Goal: Navigation & Orientation: Find specific page/section

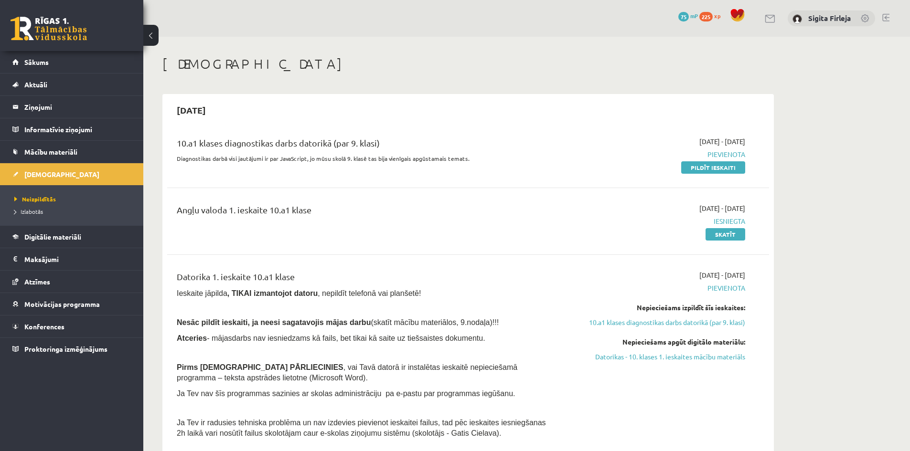
scroll to position [48, 0]
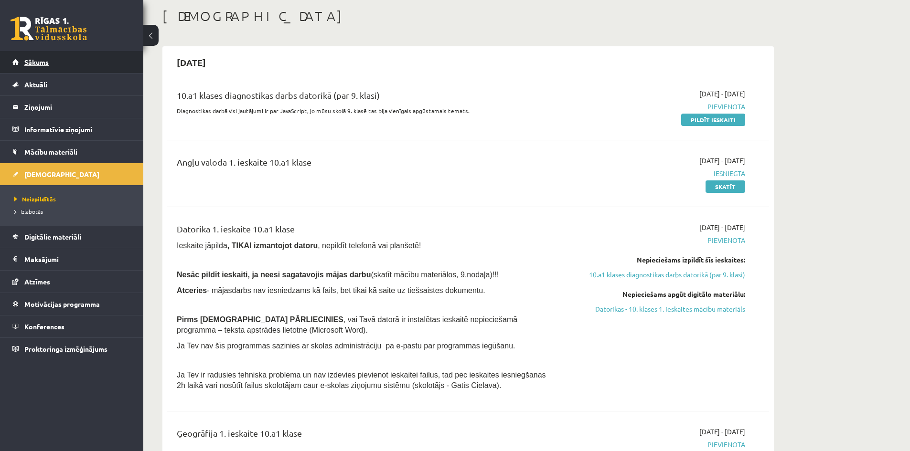
click at [21, 57] on link "Sākums" at bounding box center [71, 62] width 119 height 22
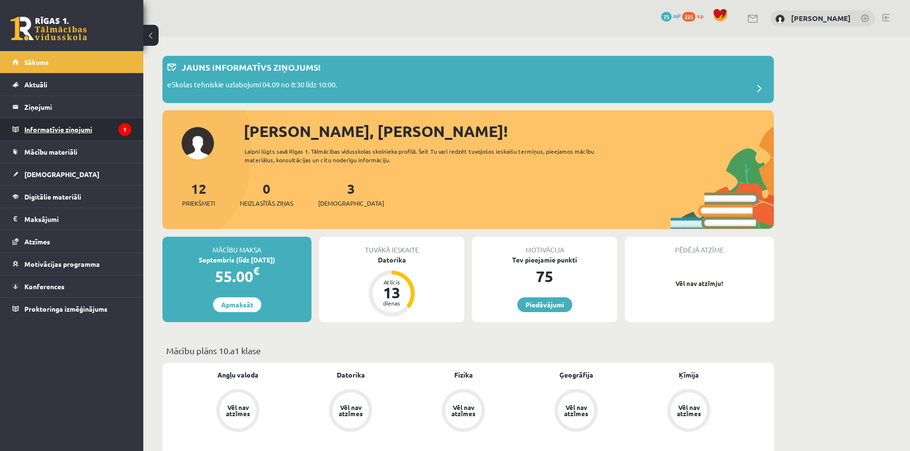
click at [55, 138] on legend "Informatīvie ziņojumi 1" at bounding box center [77, 129] width 107 height 22
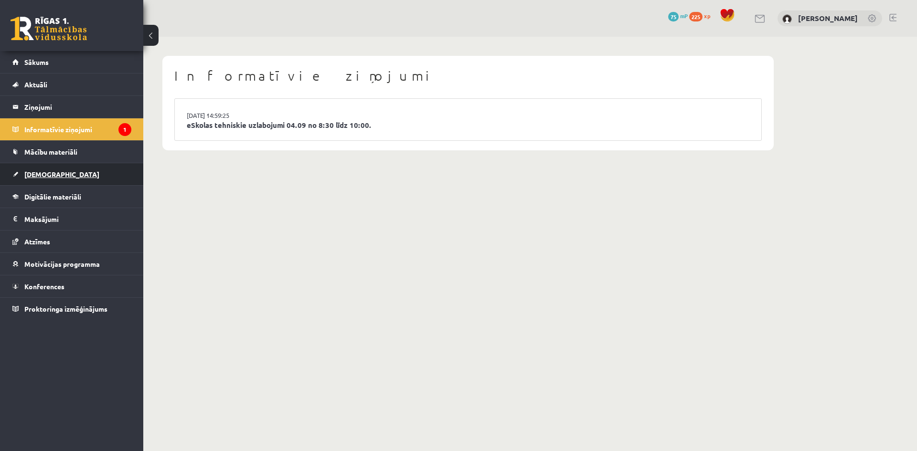
click at [39, 177] on span "[DEMOGRAPHIC_DATA]" at bounding box center [61, 174] width 75 height 9
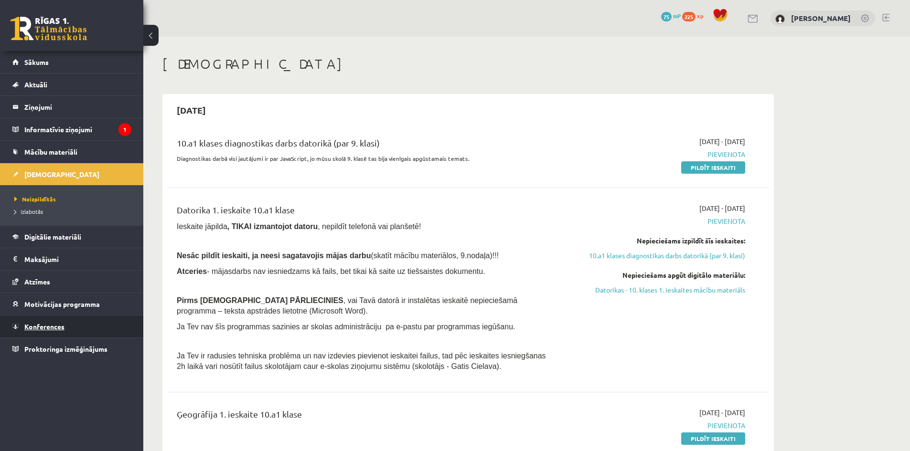
click at [53, 330] on span "Konferences" at bounding box center [44, 326] width 40 height 9
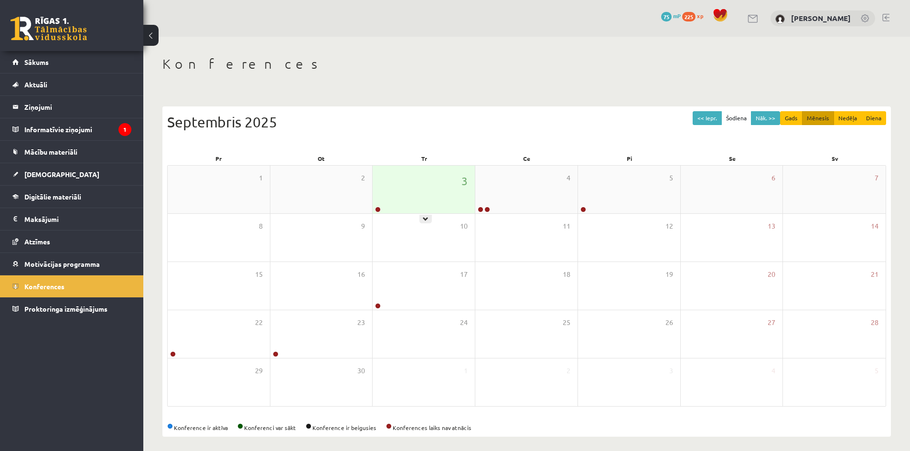
click at [406, 194] on div "3" at bounding box center [423, 190] width 102 height 48
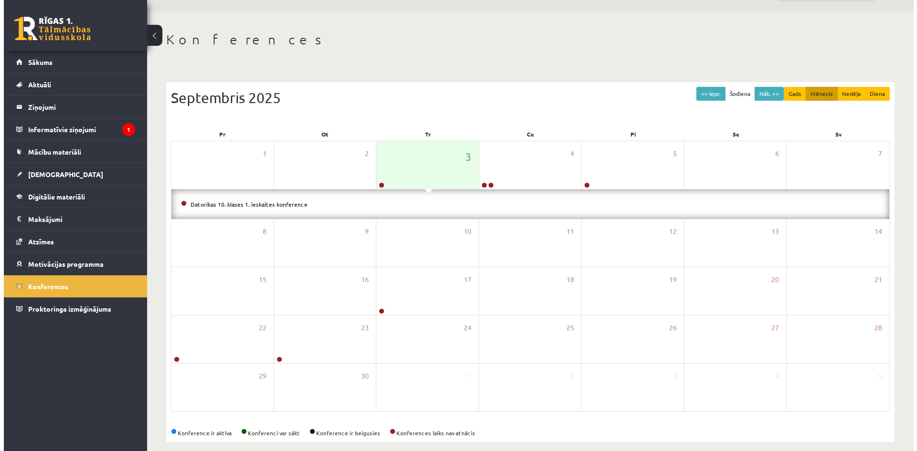
scroll to position [35, 0]
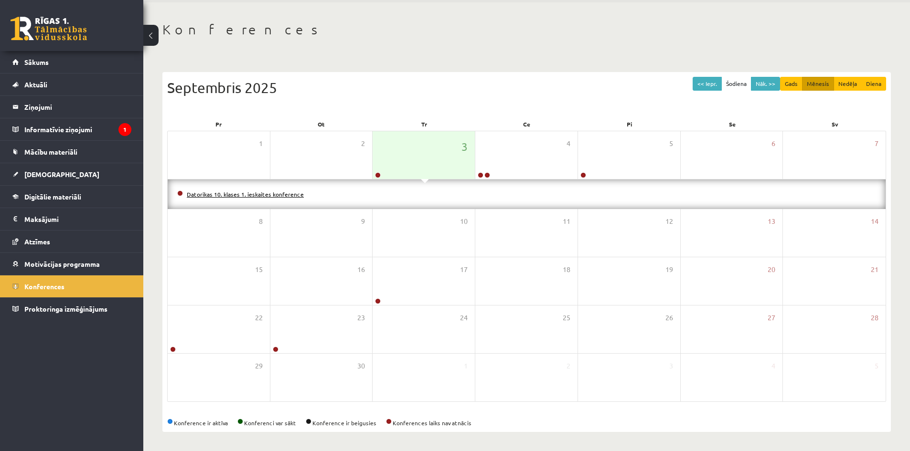
click at [196, 194] on link "Datorikas 10. klases 1. ieskaites konference" at bounding box center [245, 195] width 117 height 8
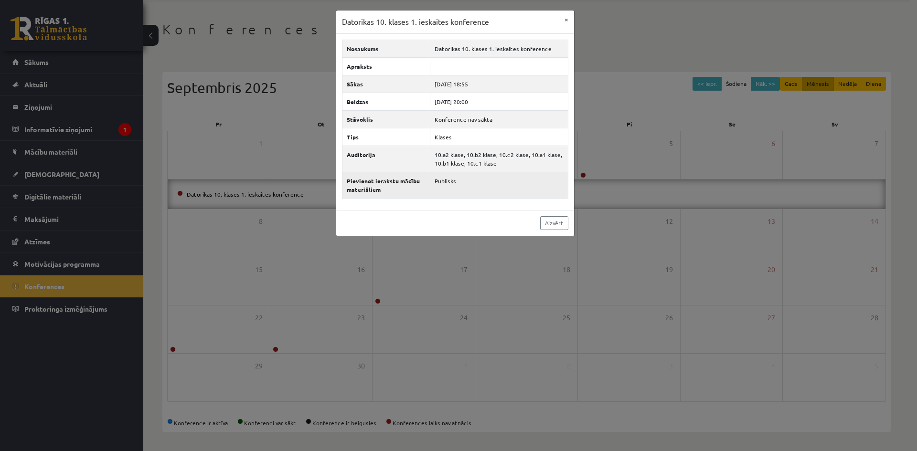
click at [462, 181] on td "Publisks" at bounding box center [499, 185] width 138 height 26
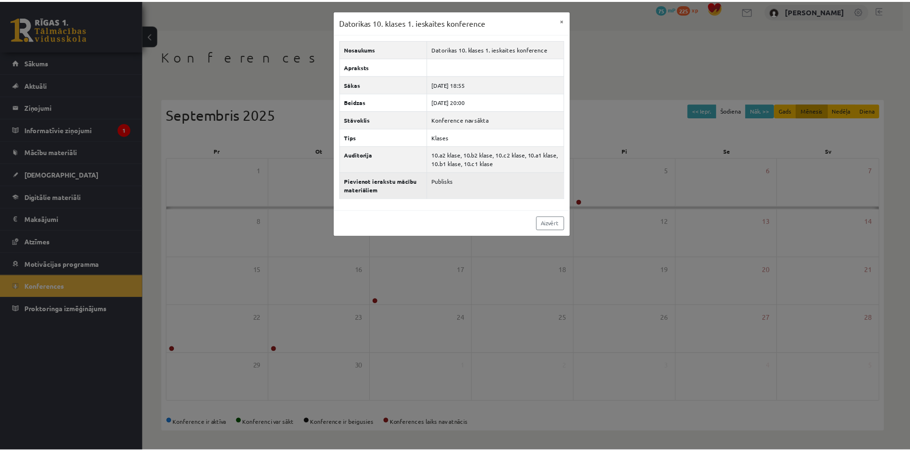
scroll to position [5, 0]
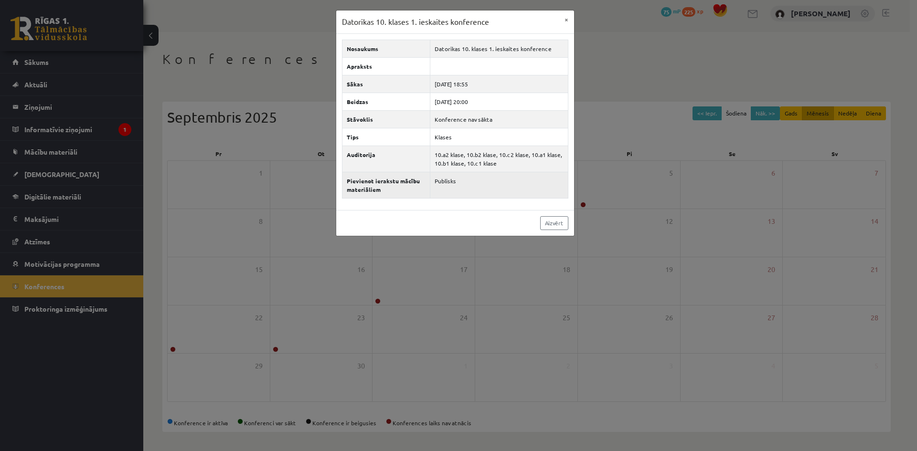
click at [461, 183] on td "Publisks" at bounding box center [499, 185] width 138 height 26
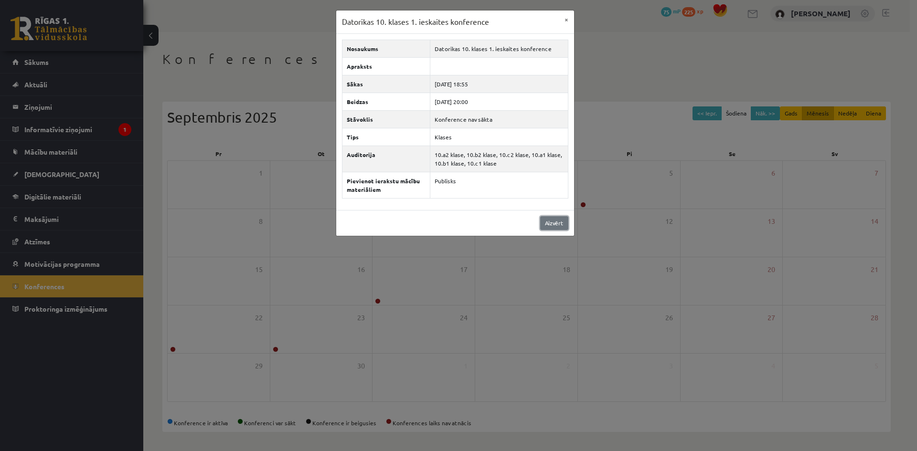
click at [551, 223] on link "Aizvērt" at bounding box center [554, 223] width 28 height 14
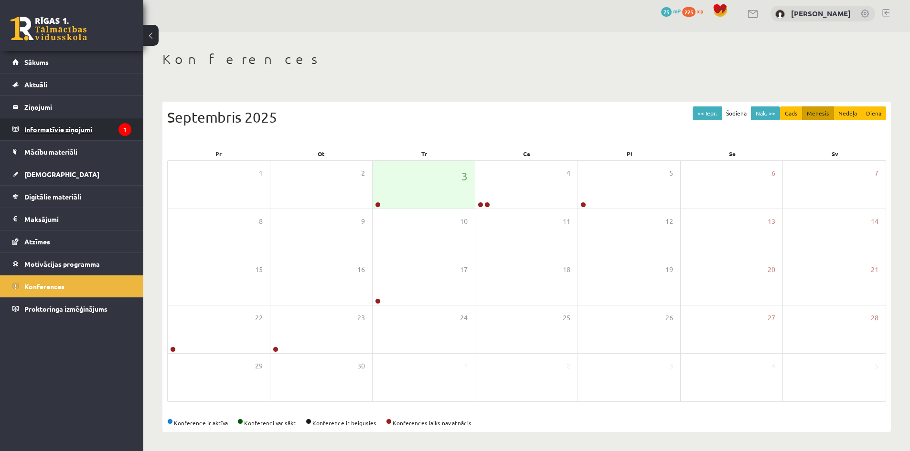
click at [63, 134] on legend "Informatīvie ziņojumi 1" at bounding box center [77, 129] width 107 height 22
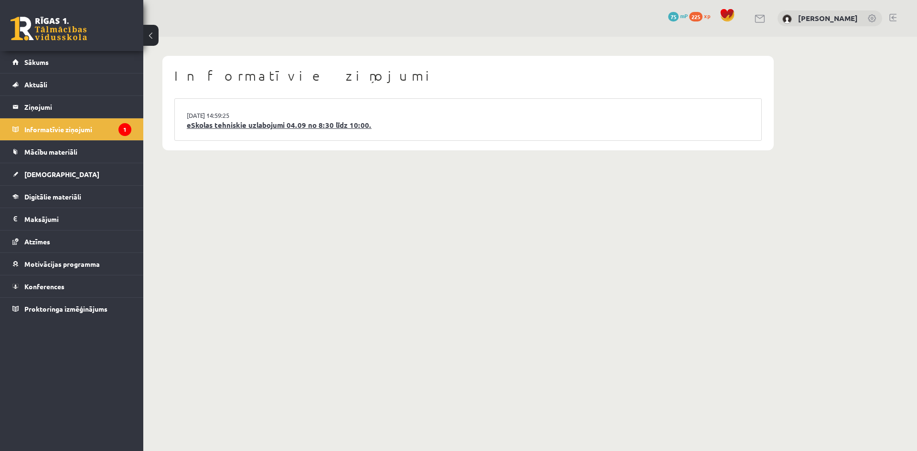
click at [314, 128] on link "eSkolas tehniskie uzlabojumi 04.09 no 8:30 līdz 10:00." at bounding box center [468, 125] width 563 height 11
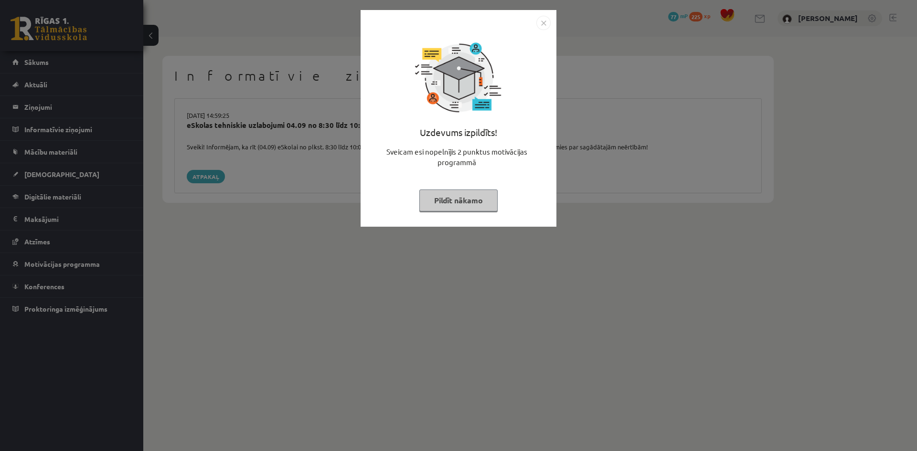
click at [456, 198] on button "Pildīt nākamo" at bounding box center [458, 201] width 78 height 22
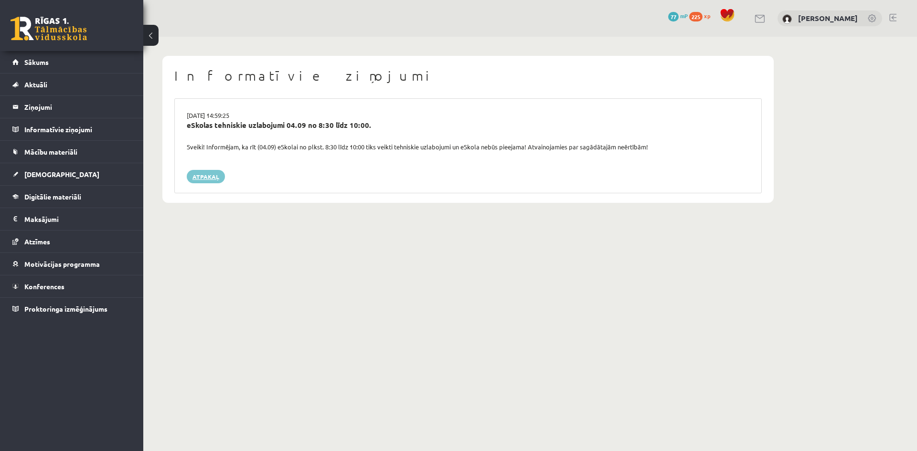
click at [202, 178] on link "Atpakaļ" at bounding box center [206, 176] width 38 height 13
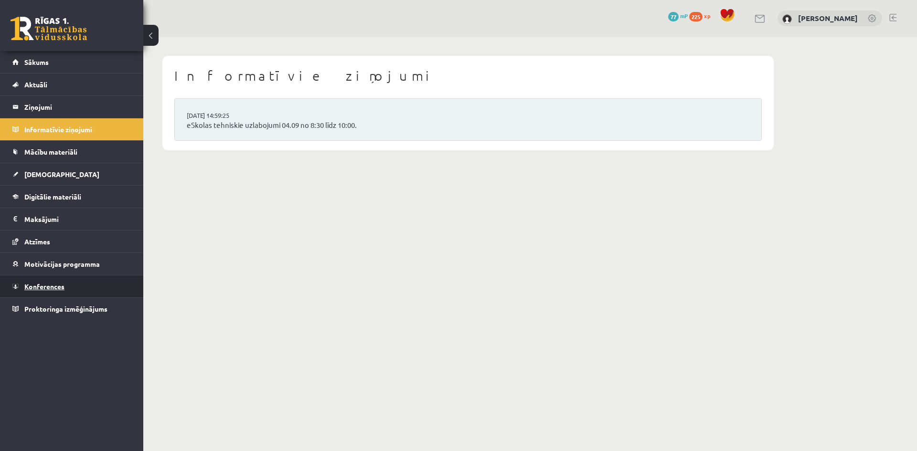
click at [78, 293] on link "Konferences" at bounding box center [71, 287] width 119 height 22
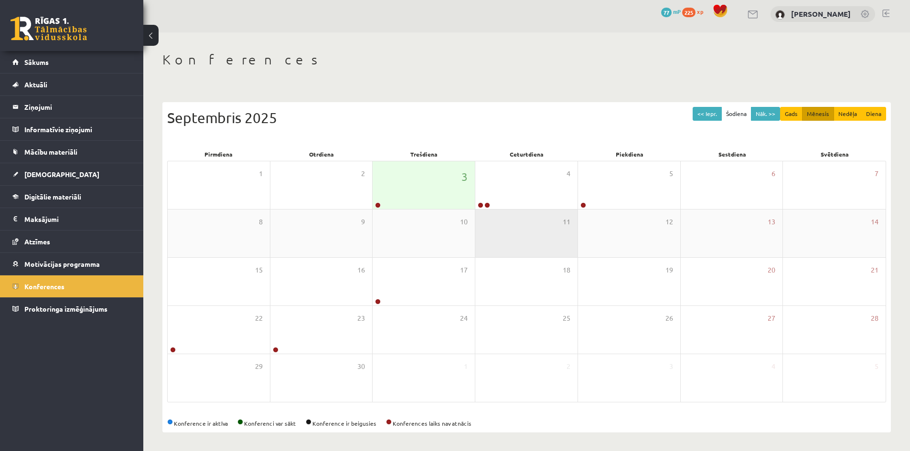
scroll to position [5, 0]
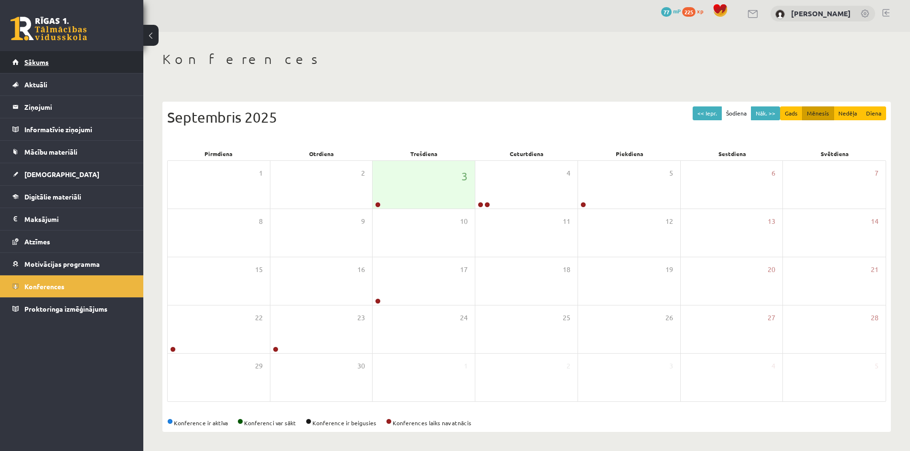
click at [50, 61] on link "Sākums" at bounding box center [71, 62] width 119 height 22
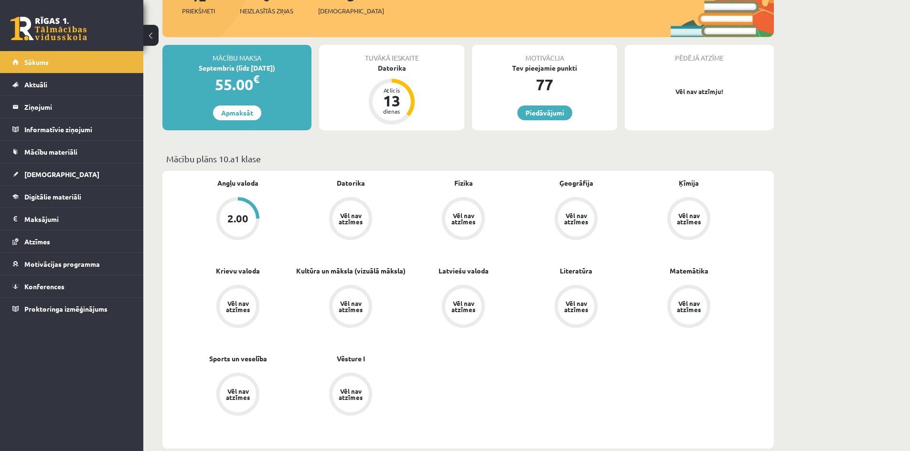
scroll to position [143, 0]
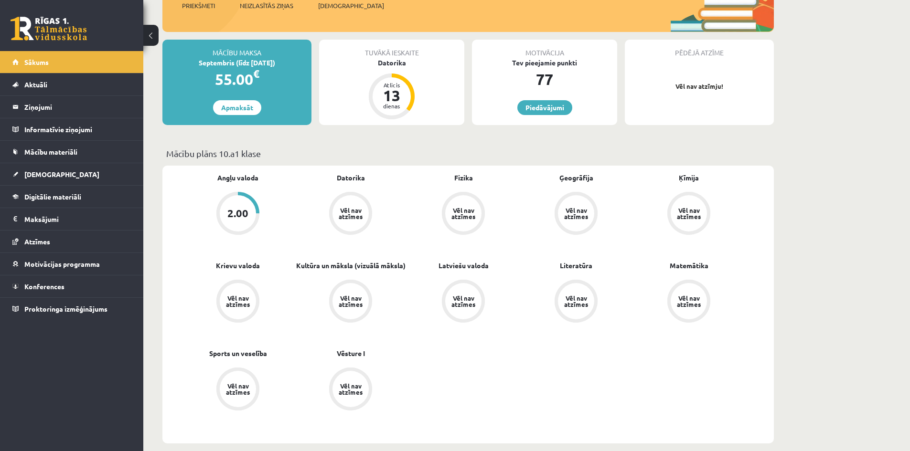
click at [243, 218] on div "2.00" at bounding box center [237, 213] width 21 height 11
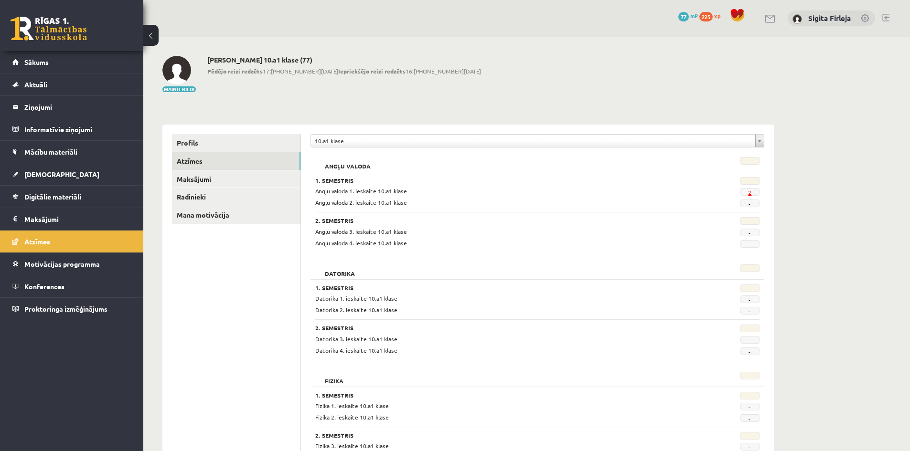
click at [751, 192] on link "2" at bounding box center [749, 193] width 3 height 8
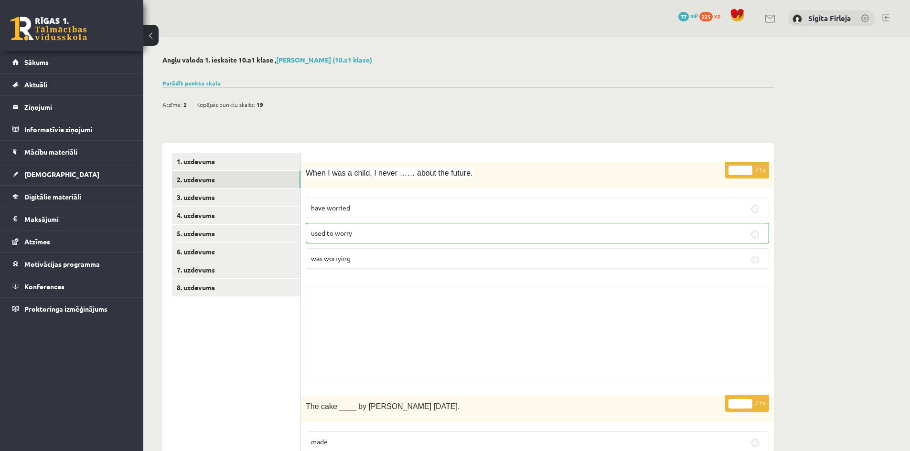
click at [223, 181] on link "2. uzdevums" at bounding box center [236, 180] width 128 height 18
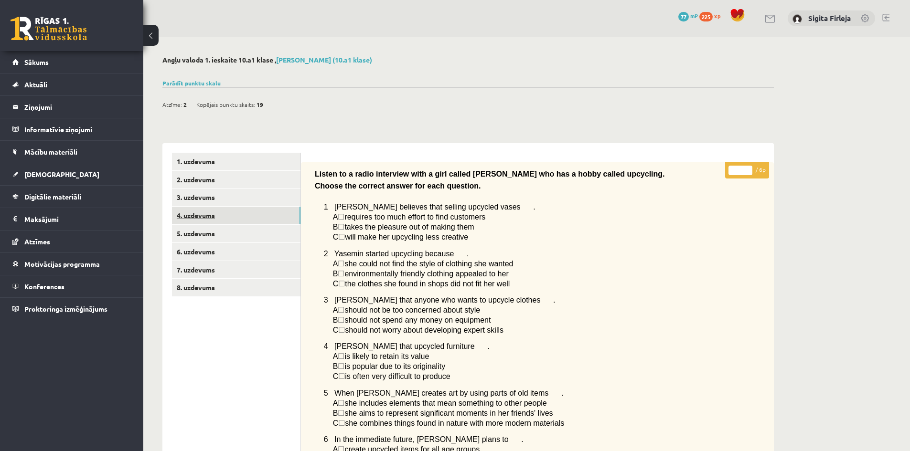
click at [232, 207] on link "4. uzdevums" at bounding box center [236, 216] width 128 height 18
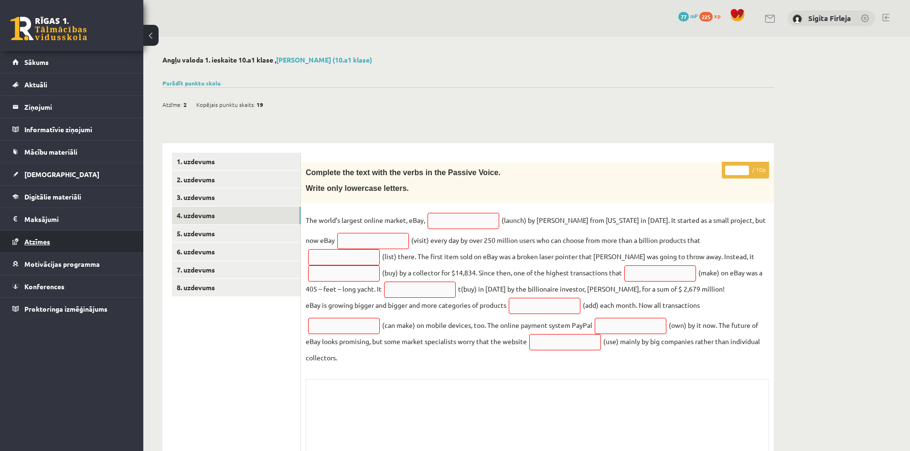
click at [32, 242] on span "Atzīmes" at bounding box center [37, 241] width 26 height 9
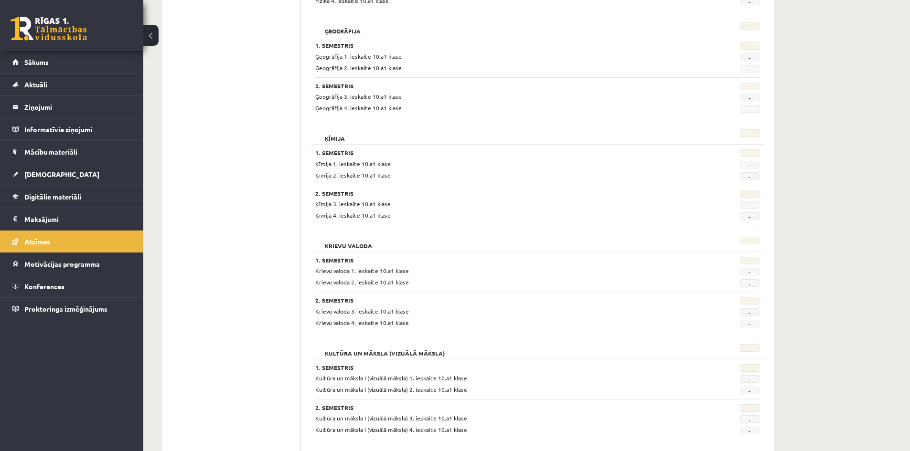
scroll to position [397, 0]
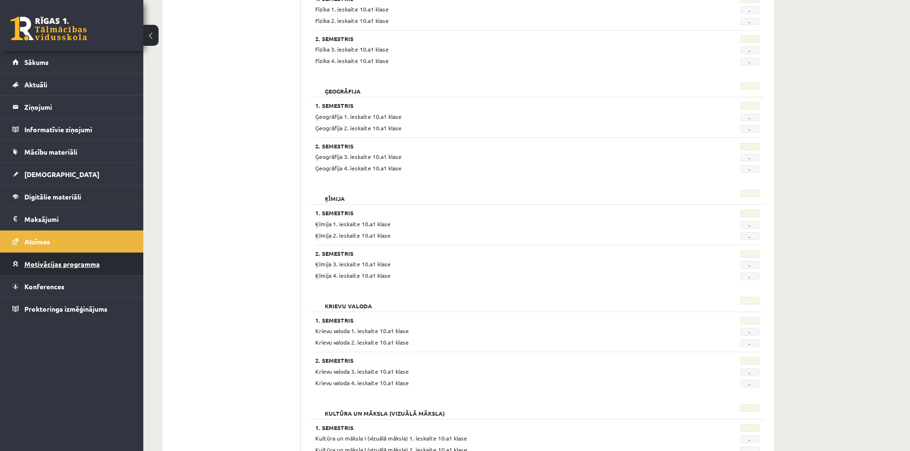
click at [74, 260] on link "Motivācijas programma" at bounding box center [71, 264] width 119 height 22
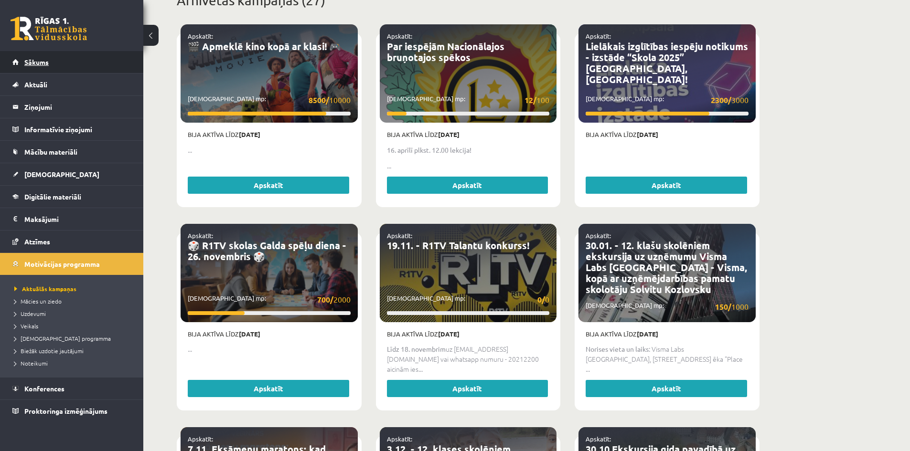
click at [35, 64] on span "Sākums" at bounding box center [36, 62] width 24 height 9
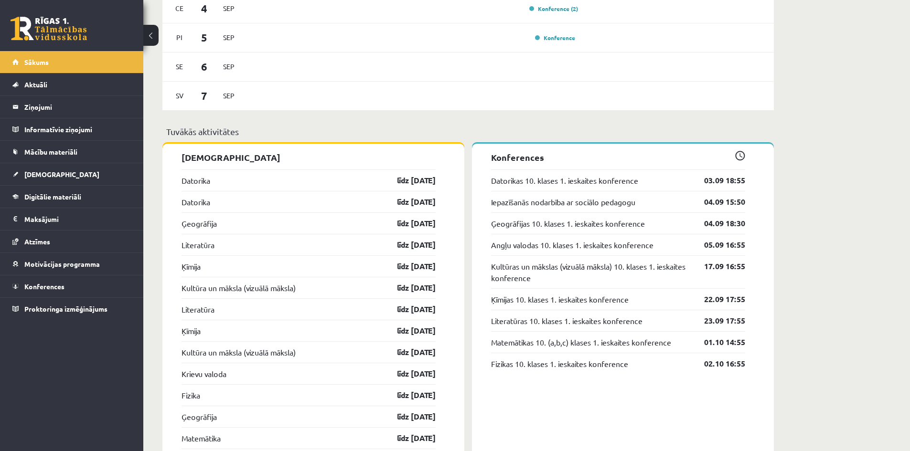
scroll to position [573, 0]
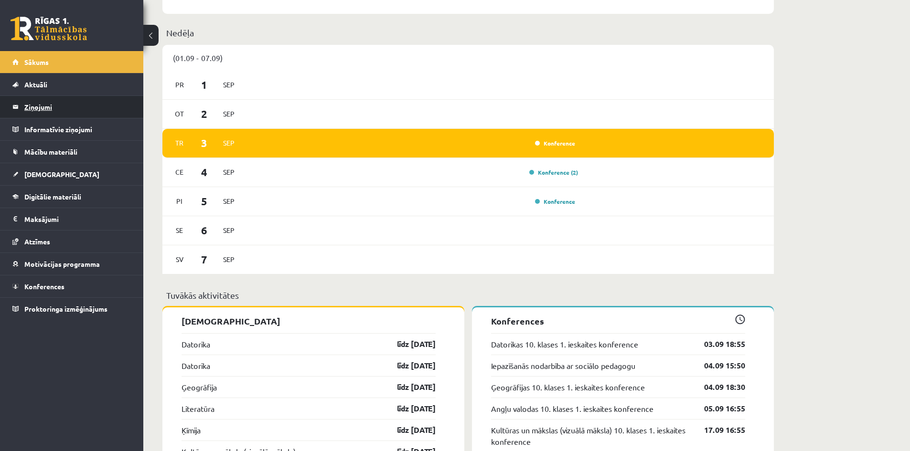
click at [44, 101] on legend "Ziņojumi 0" at bounding box center [77, 107] width 107 height 22
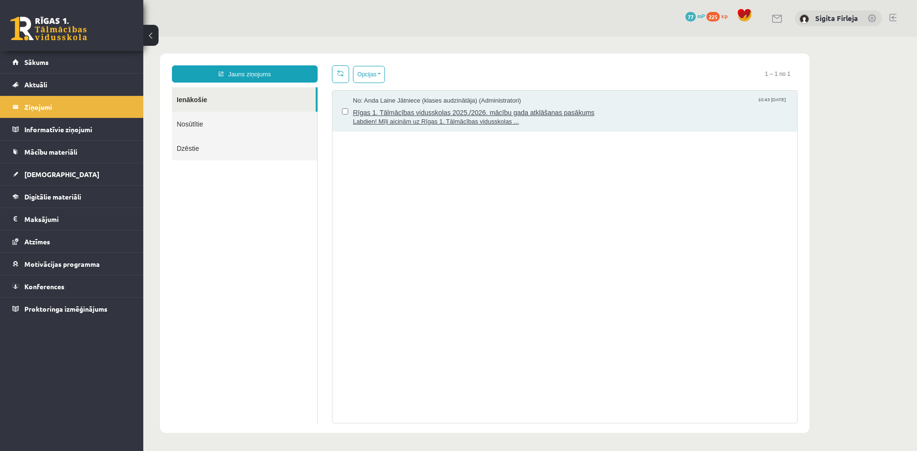
click at [458, 114] on span "Rīgas 1. Tālmācības vidusskolas 2025./2026. mācību gada atklāšanas pasākums" at bounding box center [570, 112] width 435 height 12
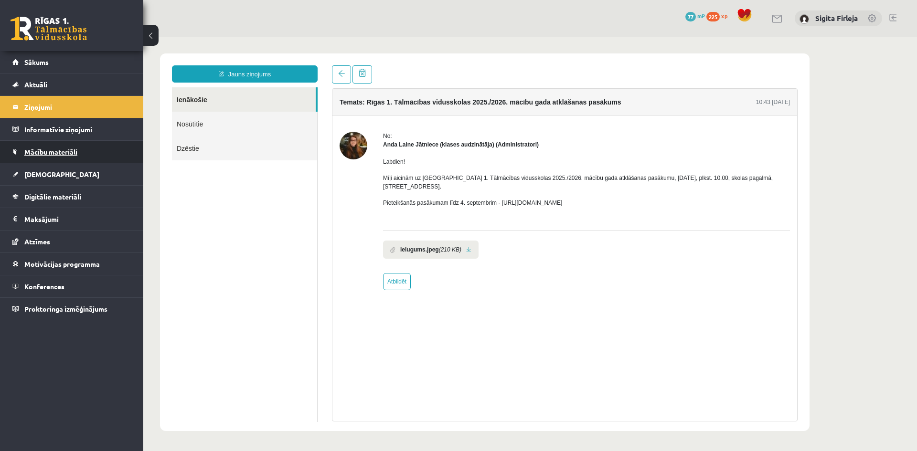
click at [60, 150] on span "Mācību materiāli" at bounding box center [50, 152] width 53 height 9
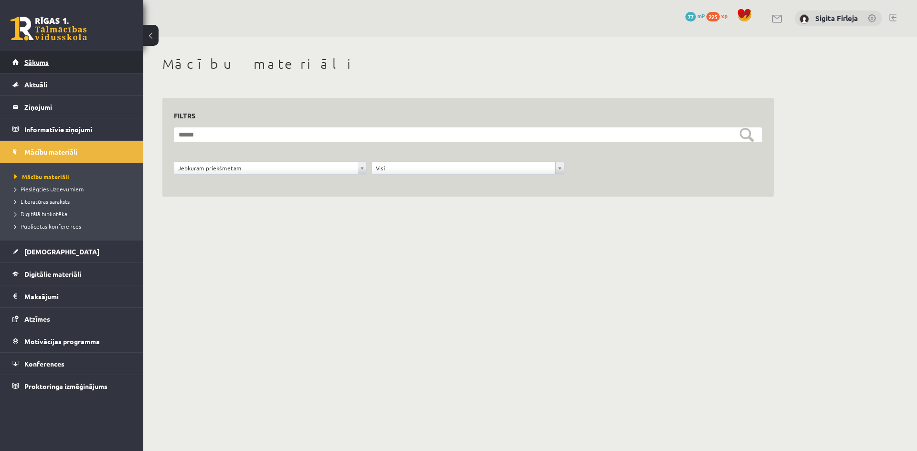
click at [32, 57] on link "Sākums" at bounding box center [71, 62] width 119 height 22
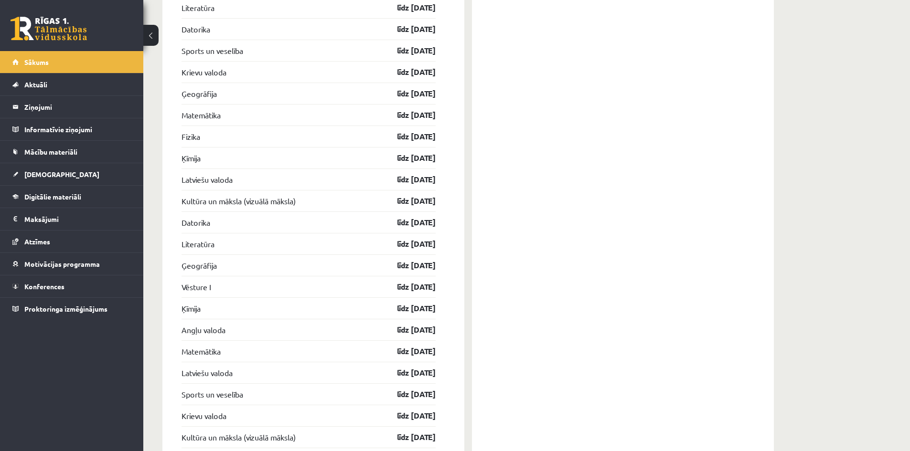
scroll to position [1720, 0]
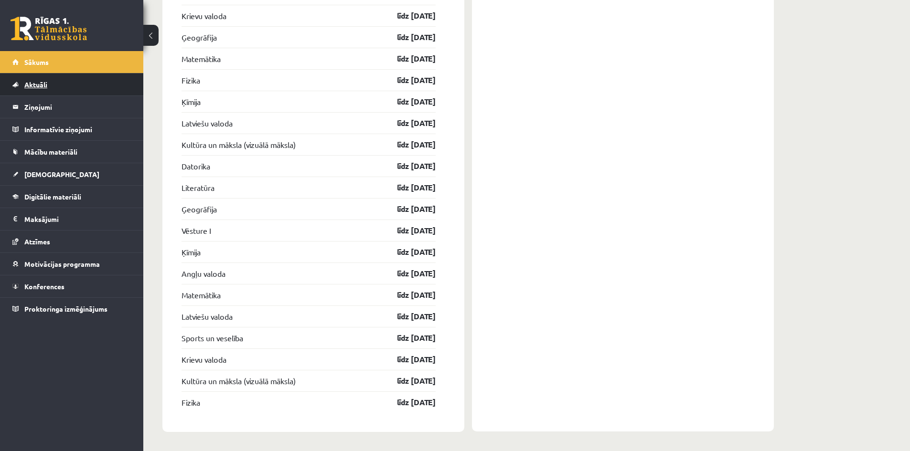
click at [51, 85] on link "Aktuāli" at bounding box center [71, 85] width 119 height 22
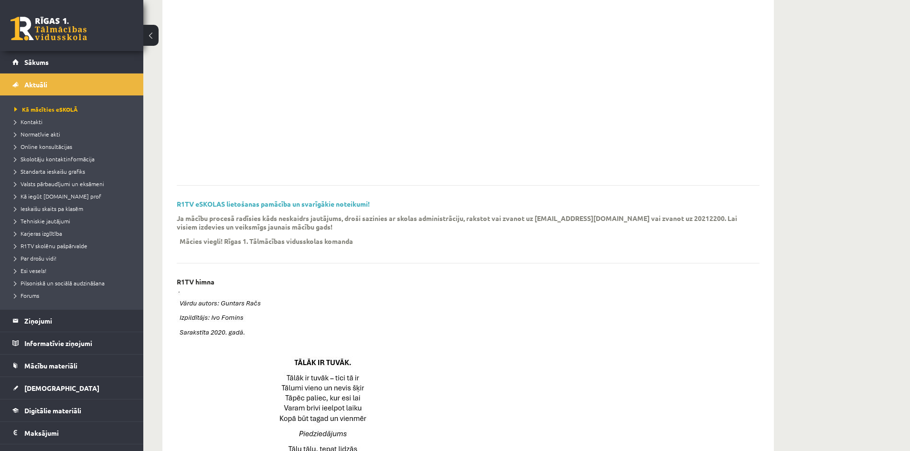
scroll to position [64, 0]
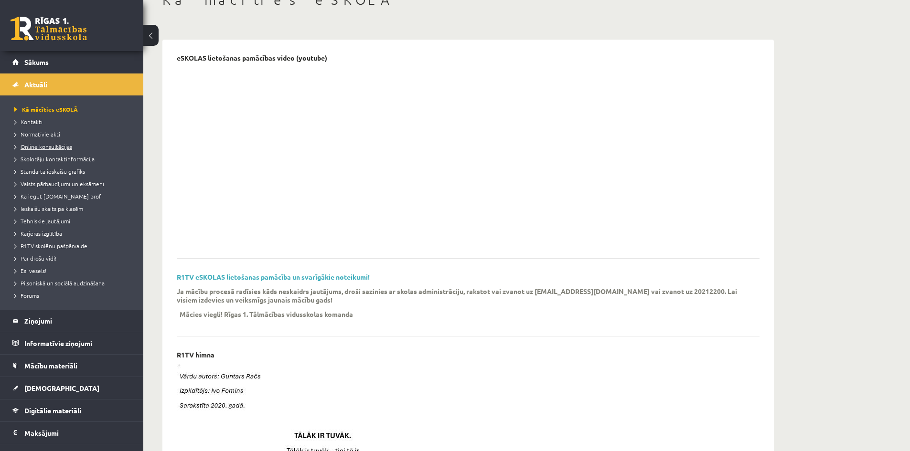
click at [37, 146] on span "Online konsultācijas" at bounding box center [43, 147] width 58 height 8
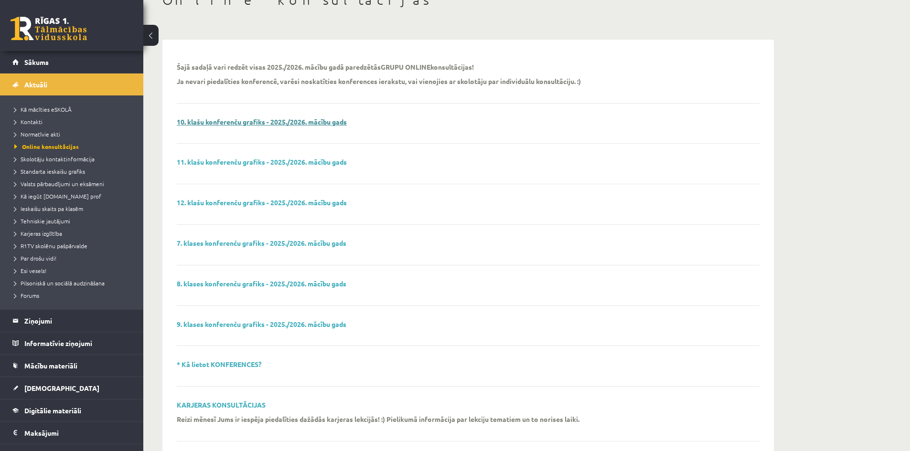
click at [266, 123] on link "10. klašu konferenču grafiks - 2025./2026. mācību gads" at bounding box center [262, 121] width 170 height 9
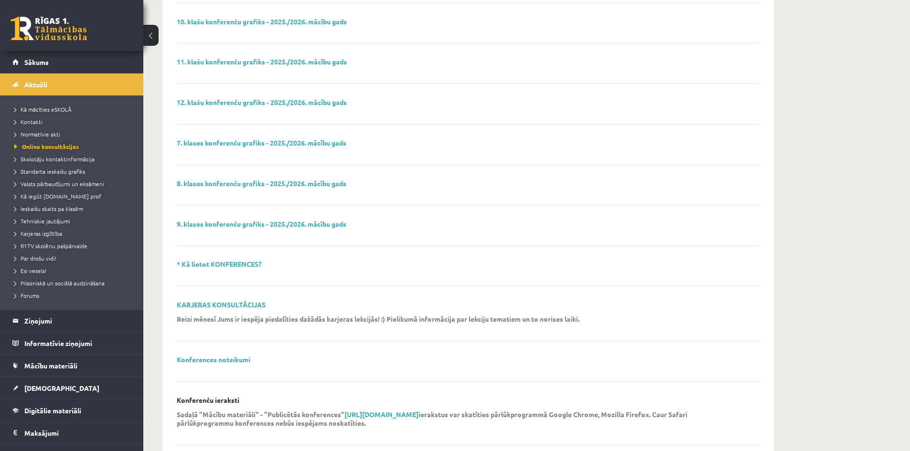
scroll to position [207, 0]
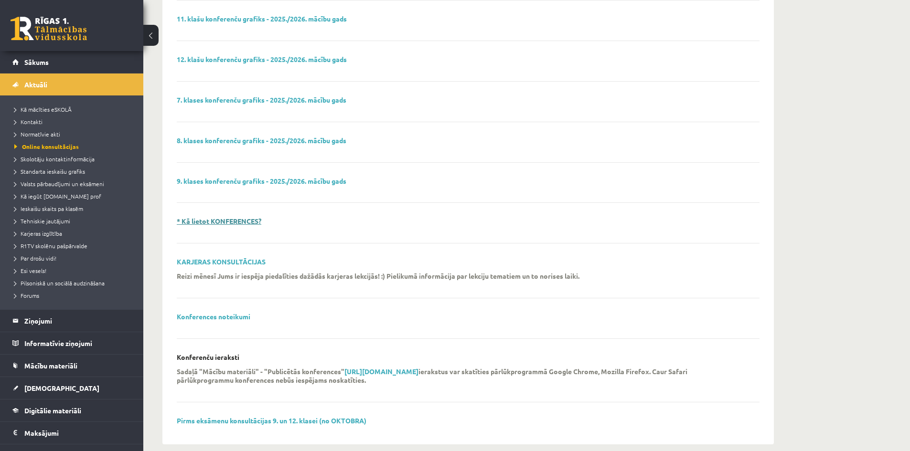
click at [252, 223] on link "* Kā lietot KONFERENCES?" at bounding box center [219, 221] width 85 height 9
click at [32, 323] on legend "Ziņojumi 0" at bounding box center [77, 321] width 107 height 22
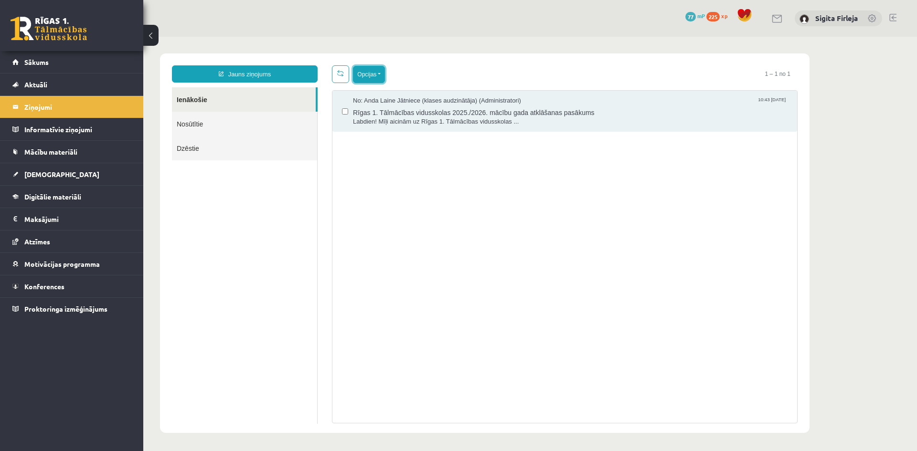
click at [375, 75] on button "Opcijas" at bounding box center [369, 74] width 32 height 17
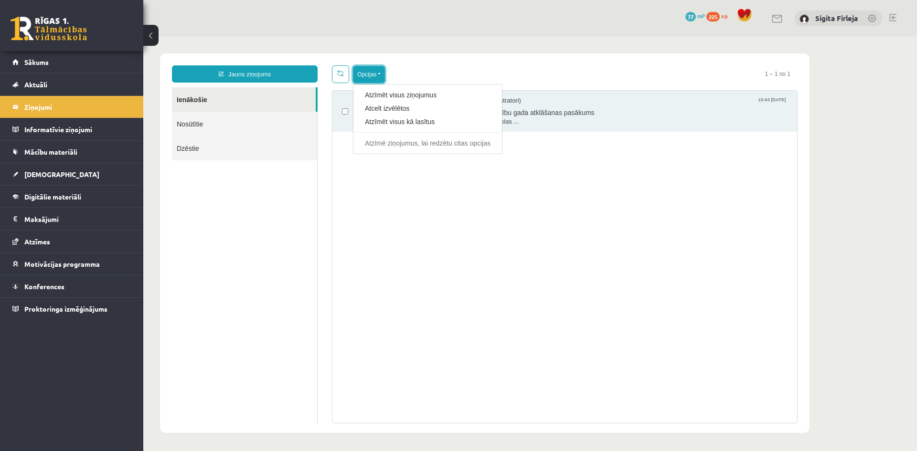
click at [375, 75] on button "Opcijas" at bounding box center [369, 74] width 32 height 17
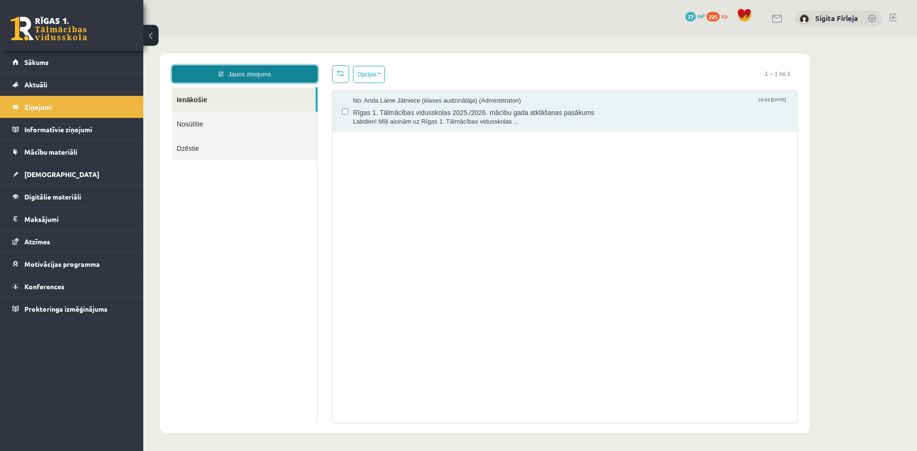
click at [291, 77] on link "Jauns ziņojums" at bounding box center [245, 73] width 146 height 17
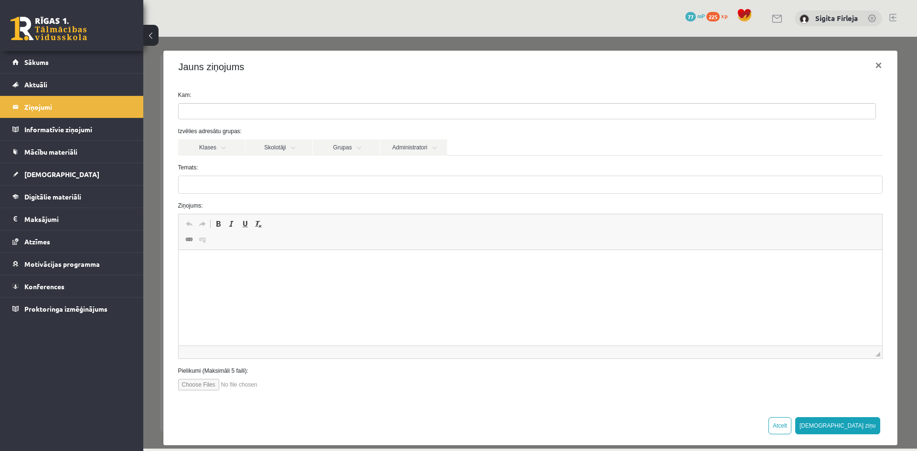
click at [247, 105] on ul at bounding box center [527, 111] width 697 height 15
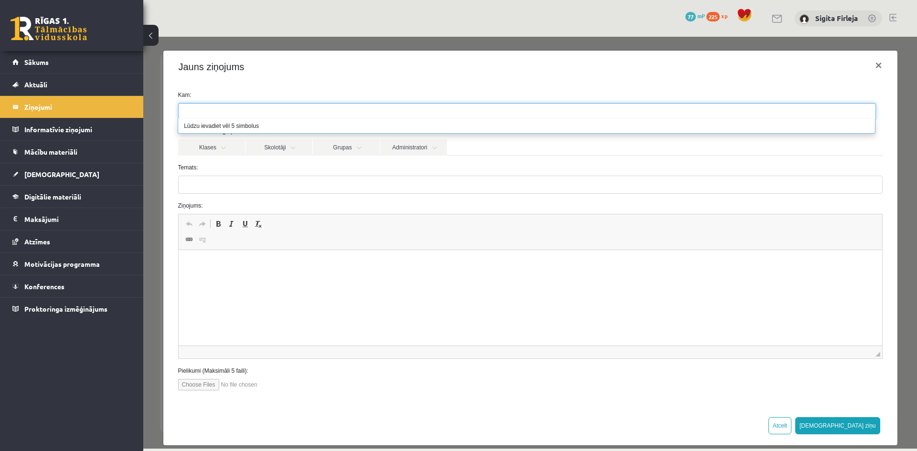
click at [263, 111] on ul at bounding box center [527, 111] width 697 height 15
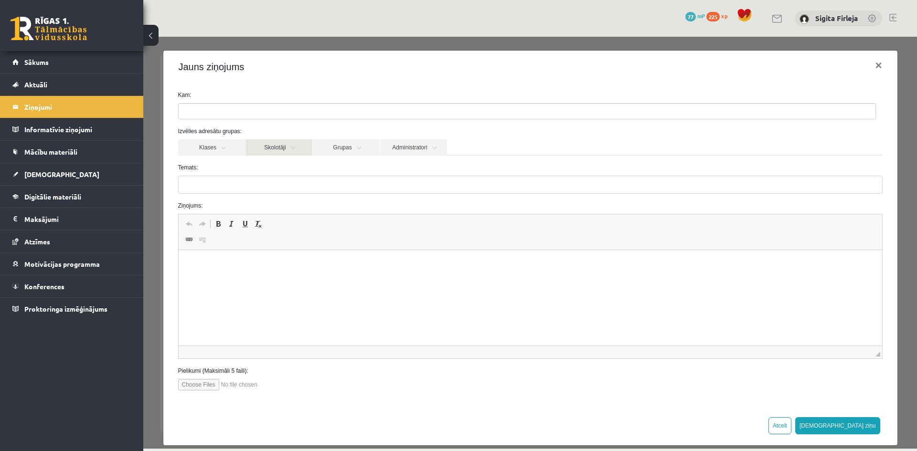
click at [283, 143] on link "Skolotāji" at bounding box center [278, 147] width 67 height 16
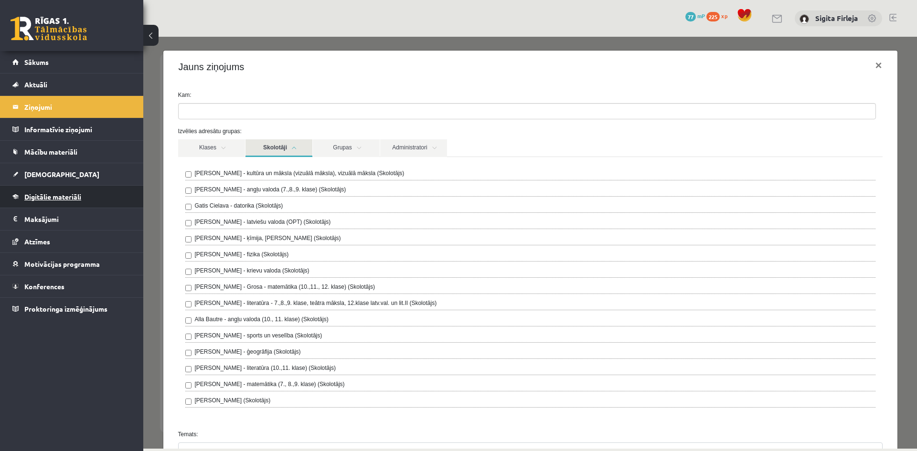
click at [59, 200] on span "Digitālie materiāli" at bounding box center [52, 196] width 57 height 9
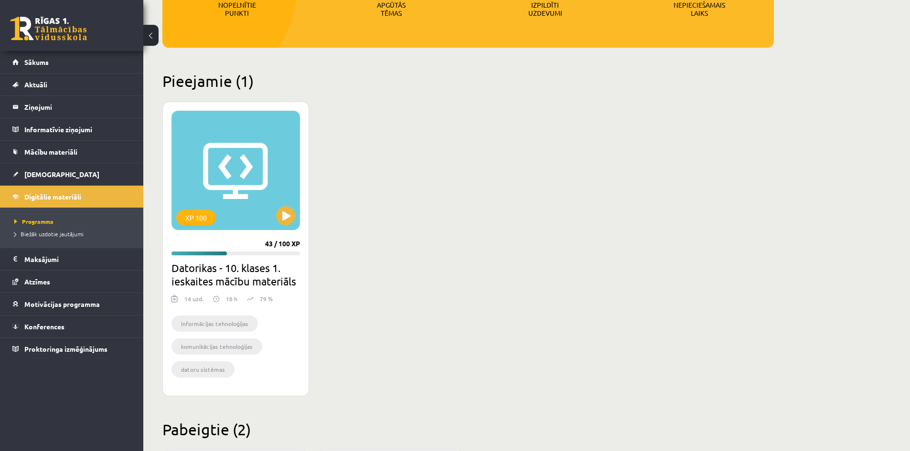
scroll to position [191, 0]
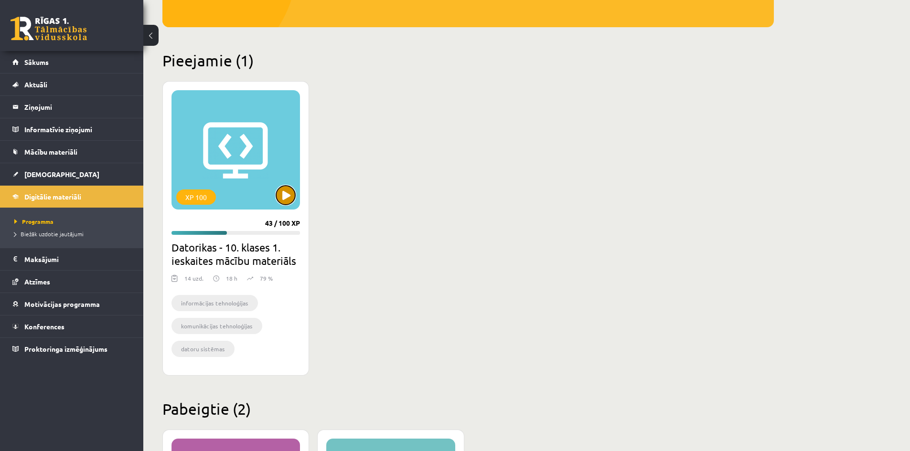
click at [286, 200] on button at bounding box center [285, 195] width 19 height 19
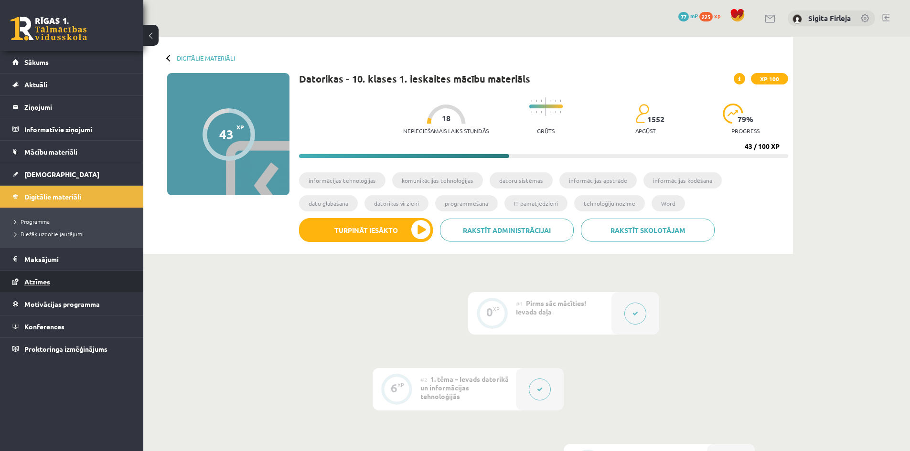
click at [41, 283] on span "Atzīmes" at bounding box center [37, 281] width 26 height 9
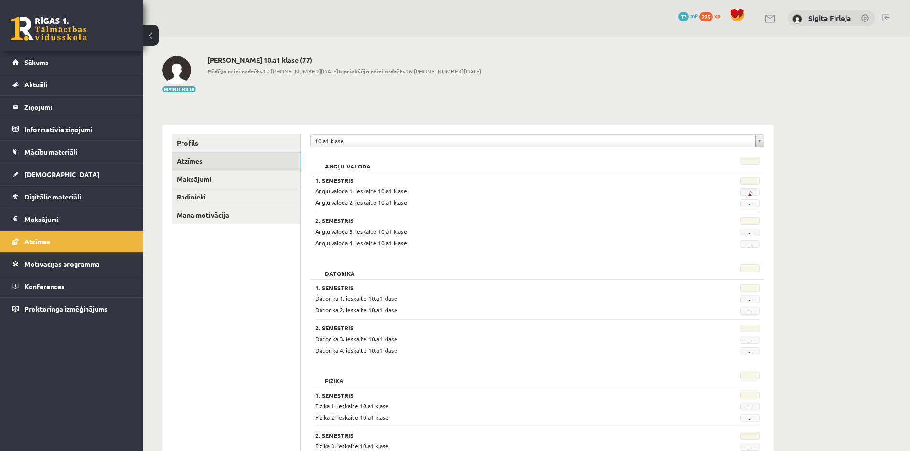
click at [749, 192] on link "2" at bounding box center [749, 193] width 3 height 8
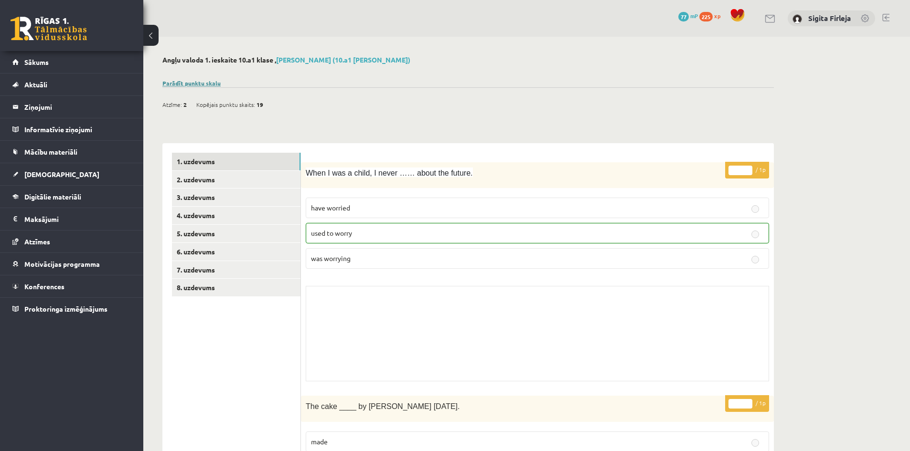
click at [200, 81] on link "Parādīt punktu skalu" at bounding box center [191, 83] width 58 height 8
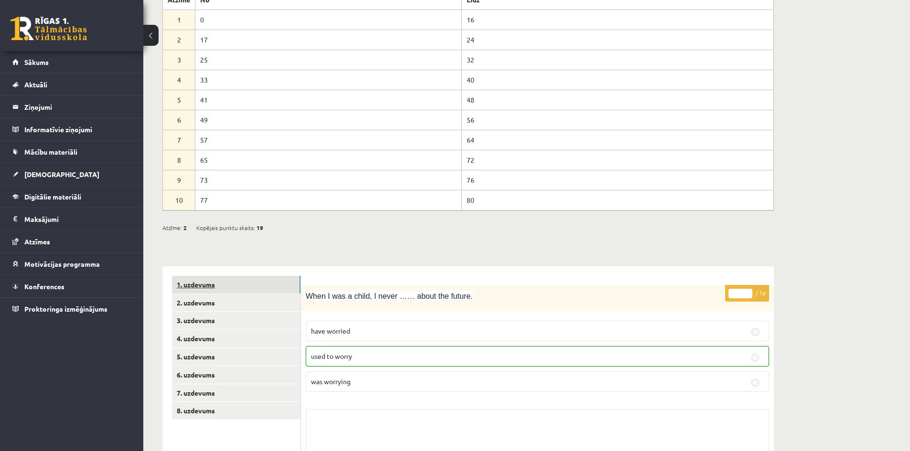
scroll to position [96, 0]
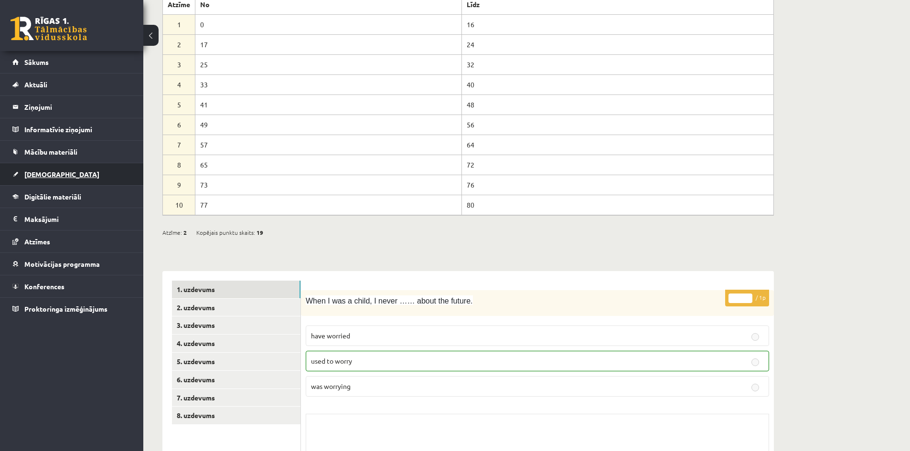
click at [61, 175] on link "[DEMOGRAPHIC_DATA]" at bounding box center [71, 174] width 119 height 22
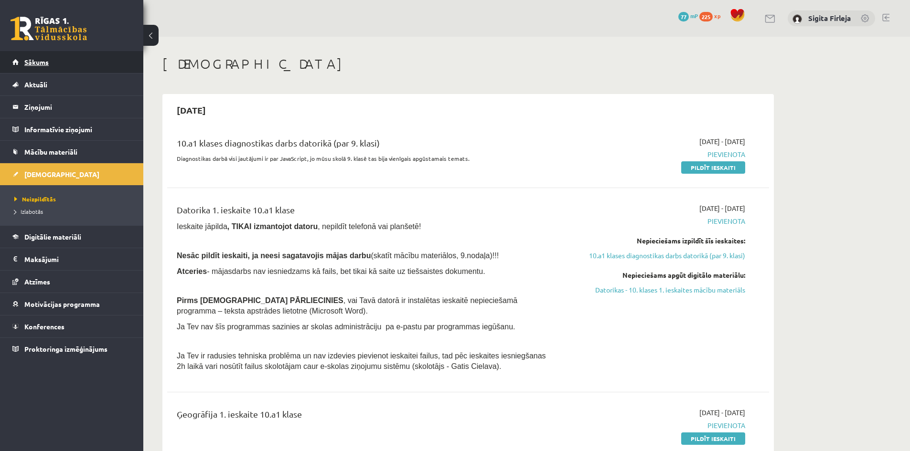
click at [35, 63] on span "Sākums" at bounding box center [36, 62] width 24 height 9
